Goal: Task Accomplishment & Management: Use online tool/utility

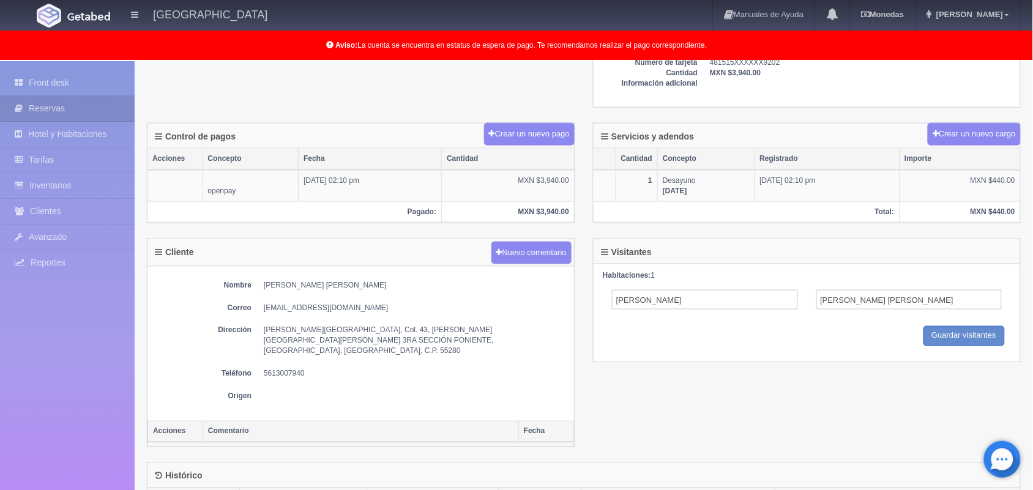
scroll to position [524, 0]
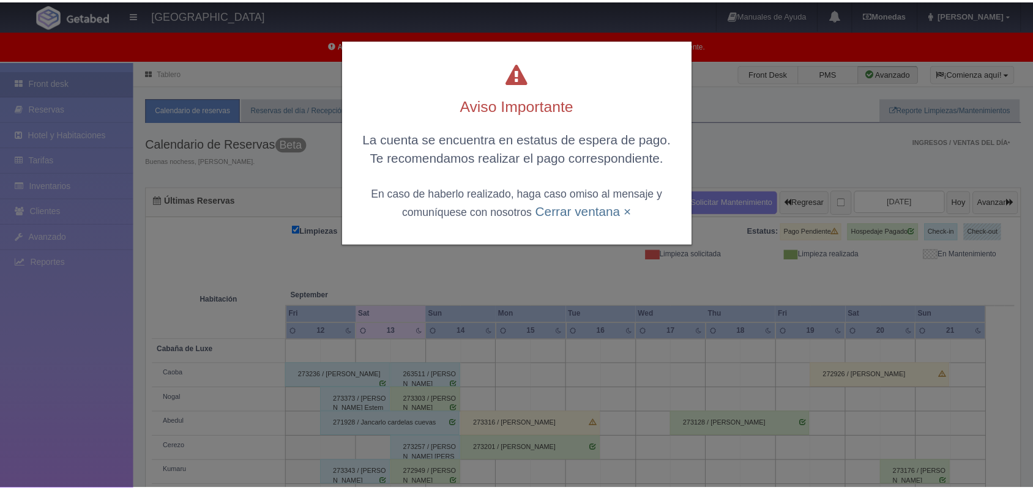
scroll to position [170, 0]
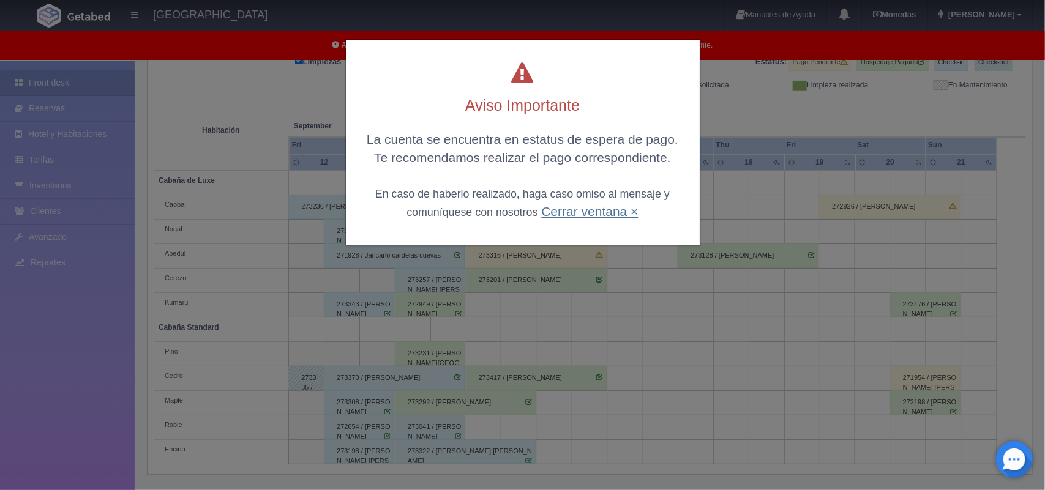
click at [568, 214] on link "Cerrar ventana ×" at bounding box center [589, 211] width 97 height 14
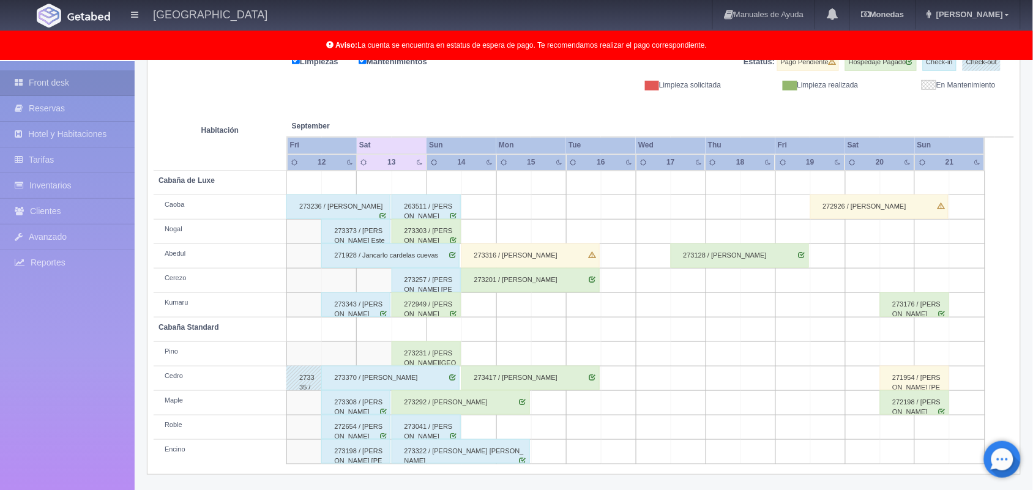
scroll to position [170, 0]
click at [493, 396] on div "273292 / Kevin Delfino Soriano Gamboa" at bounding box center [461, 402] width 138 height 24
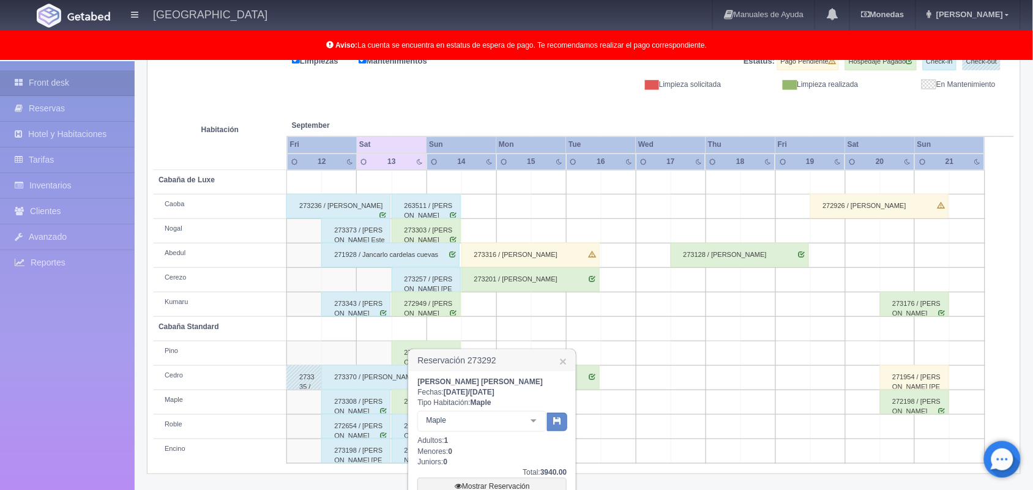
scroll to position [302, 0]
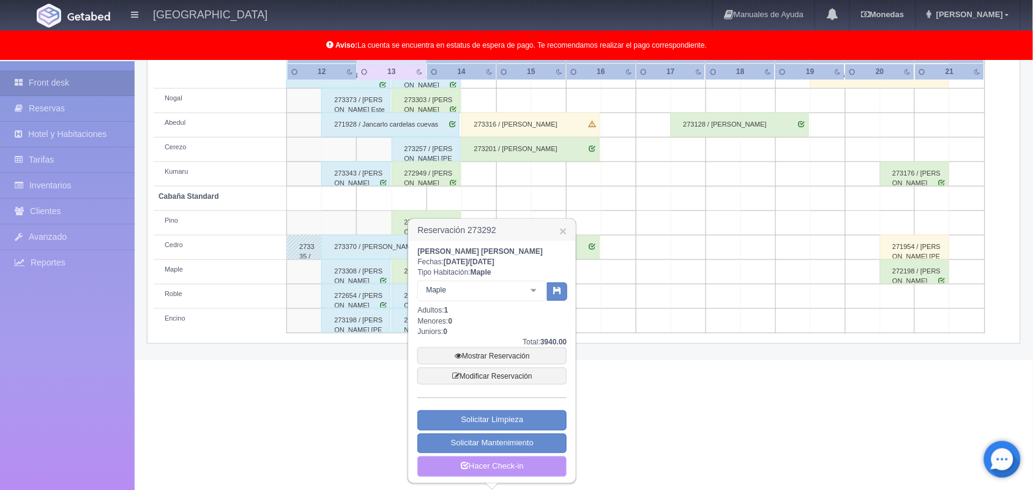
click at [503, 470] on link "Hacer Check-in" at bounding box center [492, 467] width 149 height 21
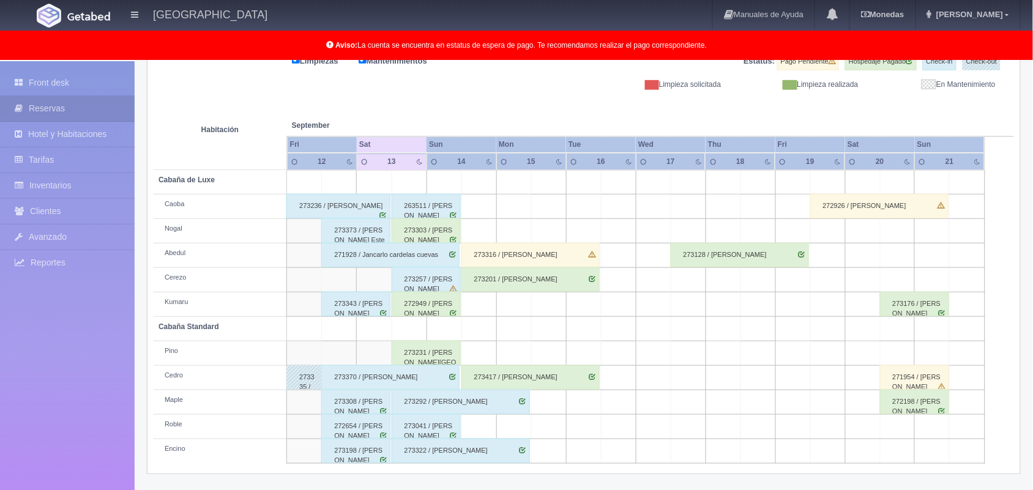
scroll to position [170, 0]
click at [443, 237] on div "273303 / [PERSON_NAME]" at bounding box center [426, 231] width 69 height 24
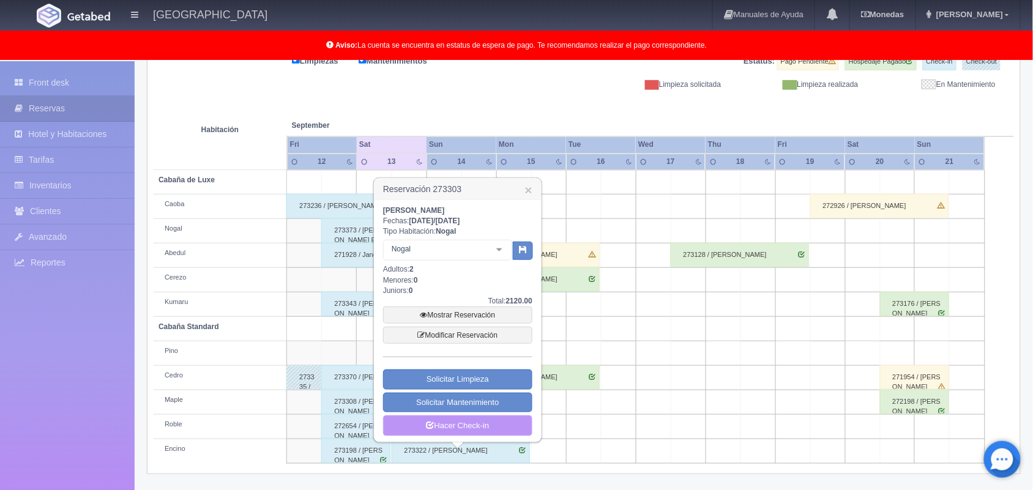
click at [444, 421] on link "Hacer Check-in" at bounding box center [457, 426] width 149 height 21
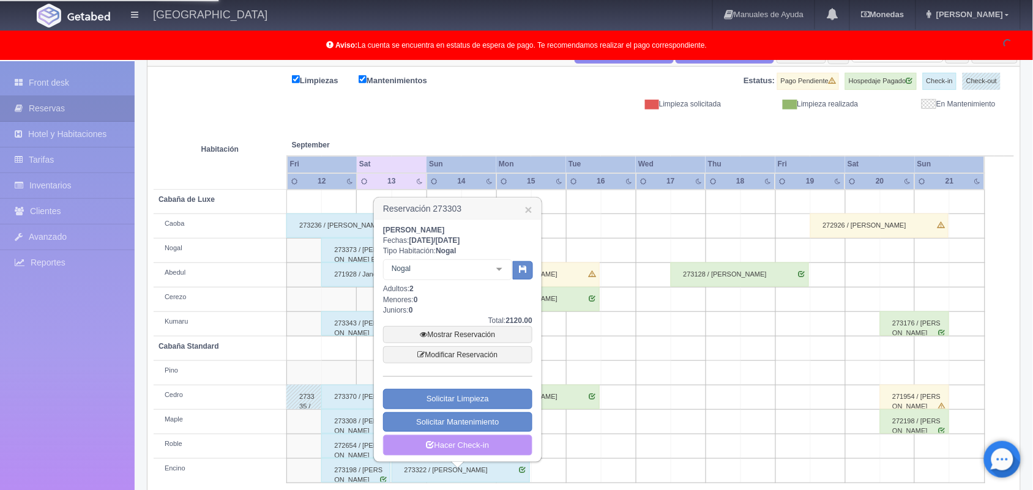
scroll to position [151, 0]
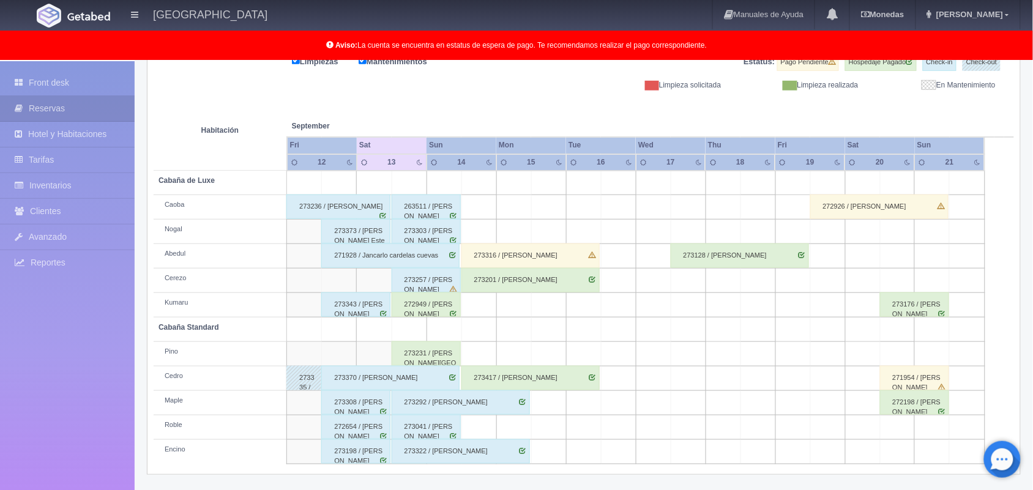
scroll to position [170, 0]
click at [430, 352] on div "273231 / Brianda Plaza" at bounding box center [426, 353] width 69 height 24
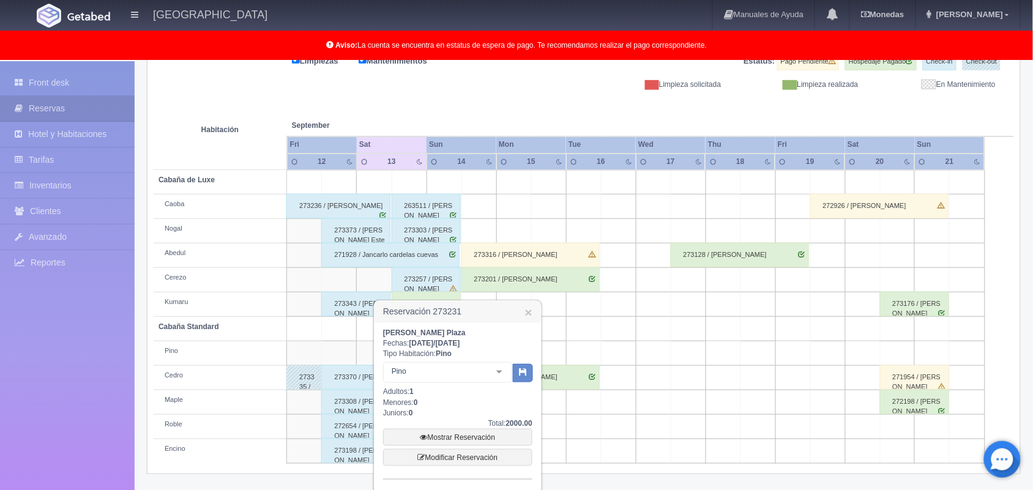
scroll to position [253, 0]
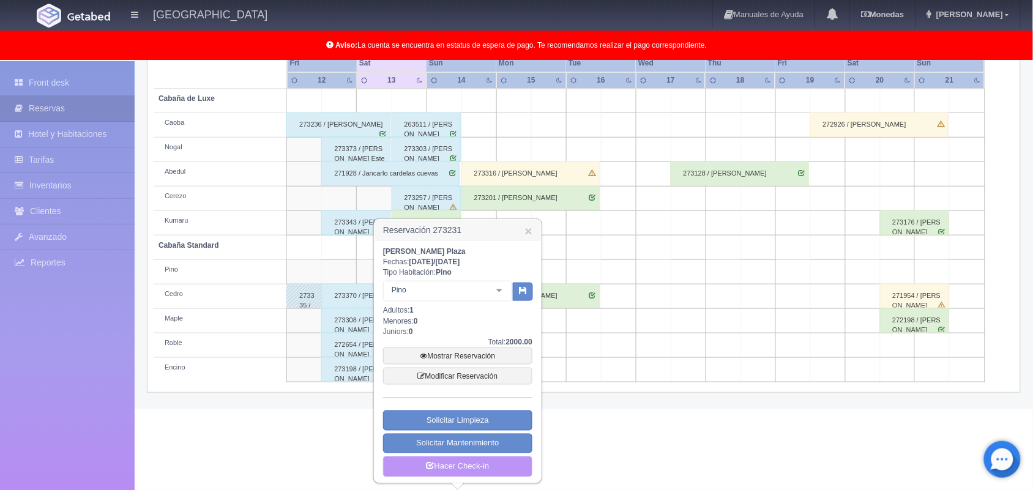
click at [451, 464] on link "Hacer Check-in" at bounding box center [457, 467] width 149 height 21
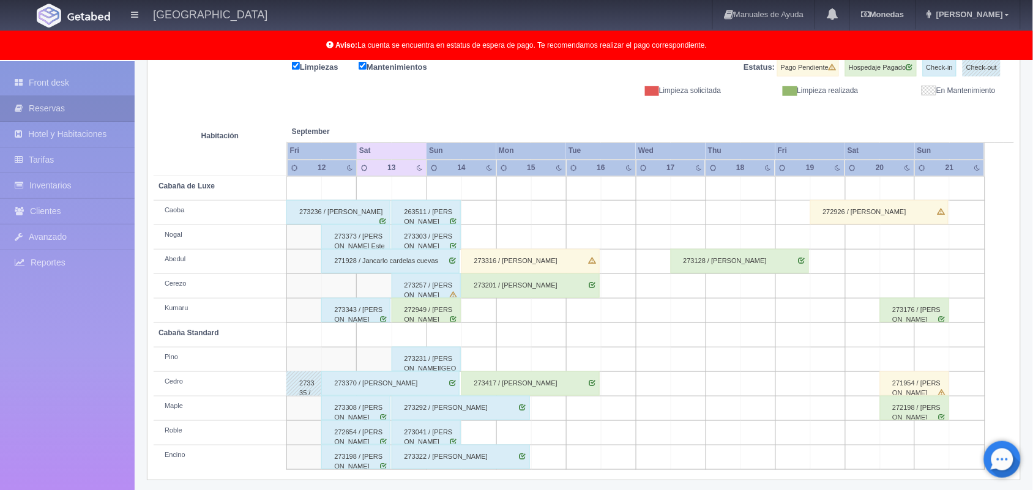
scroll to position [170, 0]
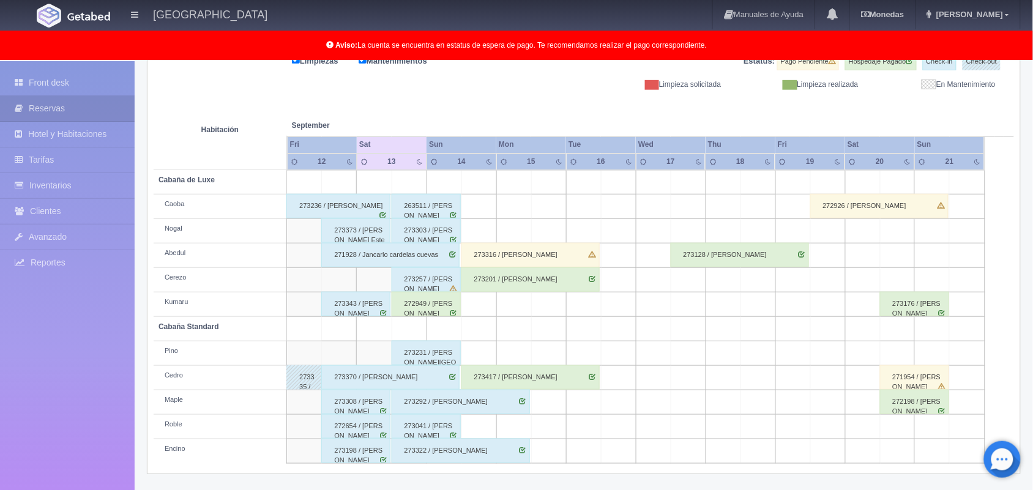
click at [439, 204] on div "263511 / [PERSON_NAME]" at bounding box center [426, 206] width 69 height 24
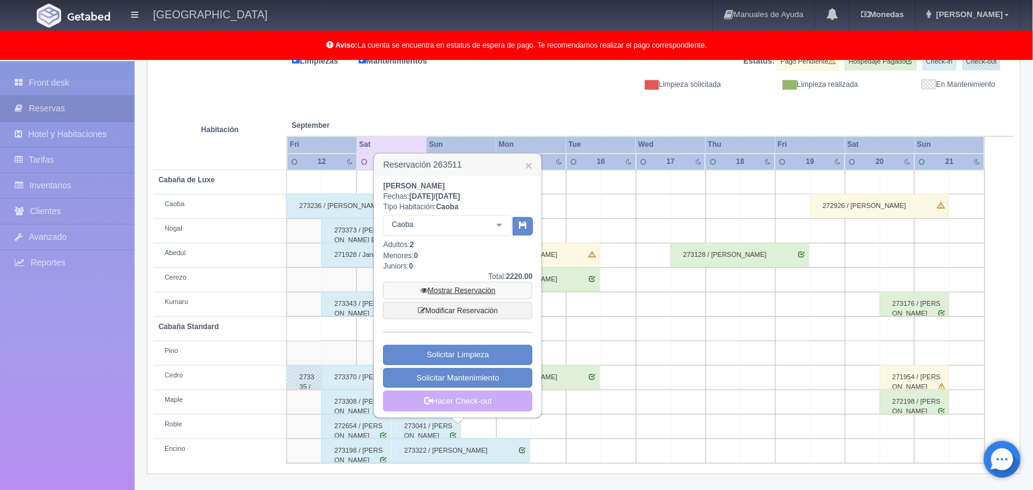
click at [472, 285] on link "Mostrar Reservación" at bounding box center [457, 290] width 149 height 17
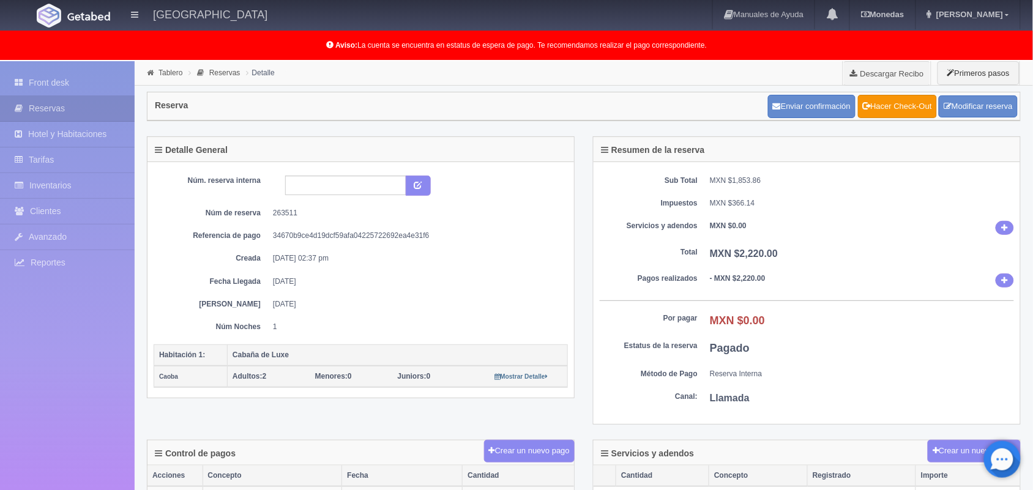
scroll to position [298, 0]
